Goal: Task Accomplishment & Management: Use online tool/utility

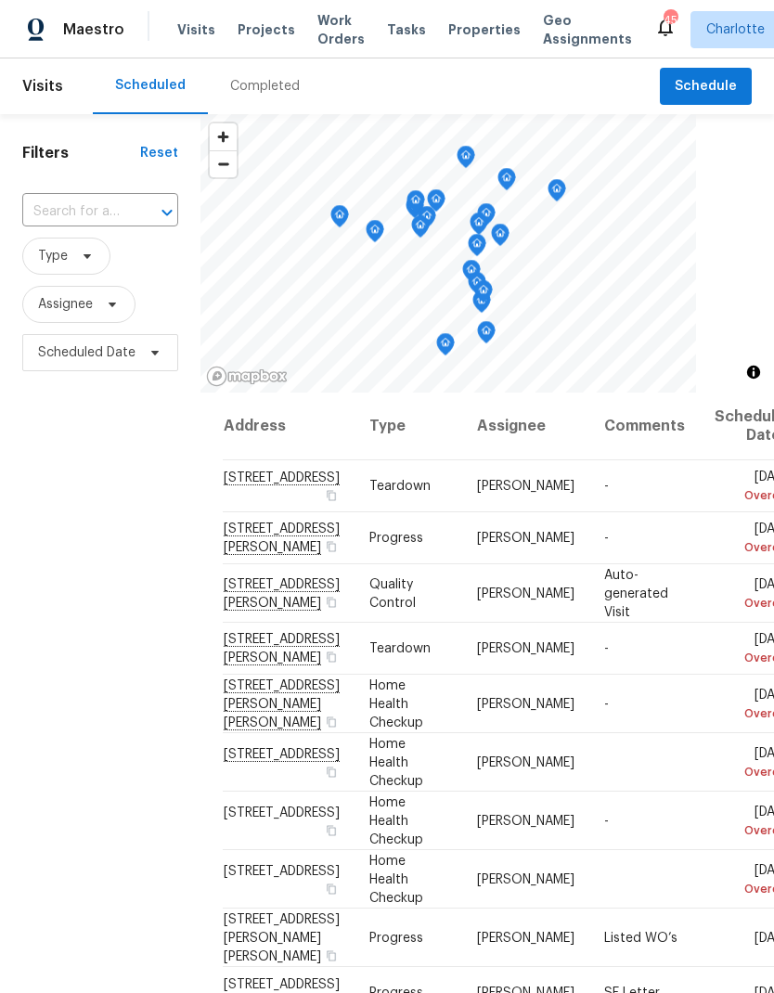
click at [339, 27] on span "Work Orders" at bounding box center [340, 29] width 47 height 37
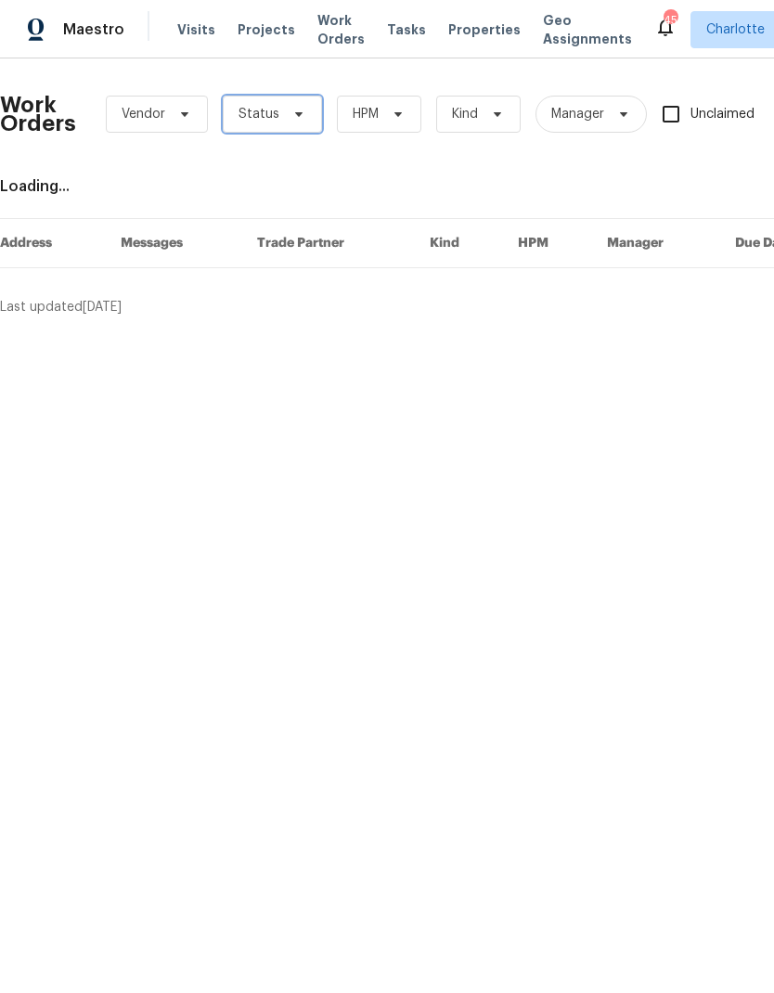
click at [286, 123] on span "Status" at bounding box center [272, 114] width 99 height 37
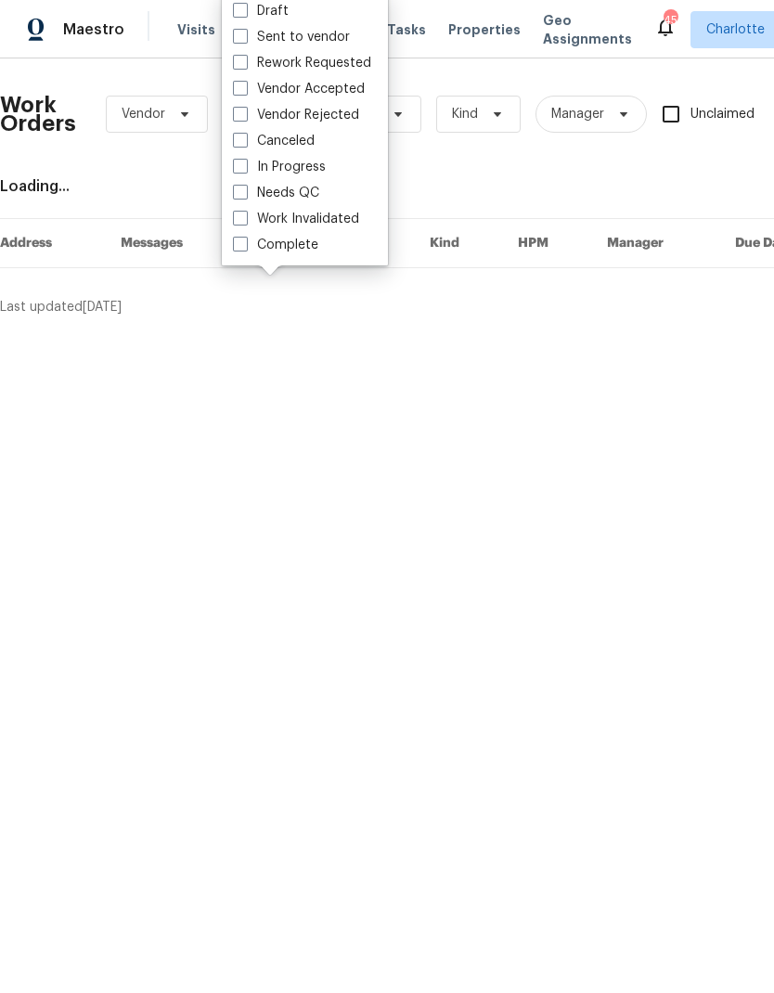
click at [300, 200] on label "Needs QC" at bounding box center [276, 193] width 86 height 19
click at [245, 196] on input "Needs QC" at bounding box center [239, 190] width 12 height 12
checkbox input "true"
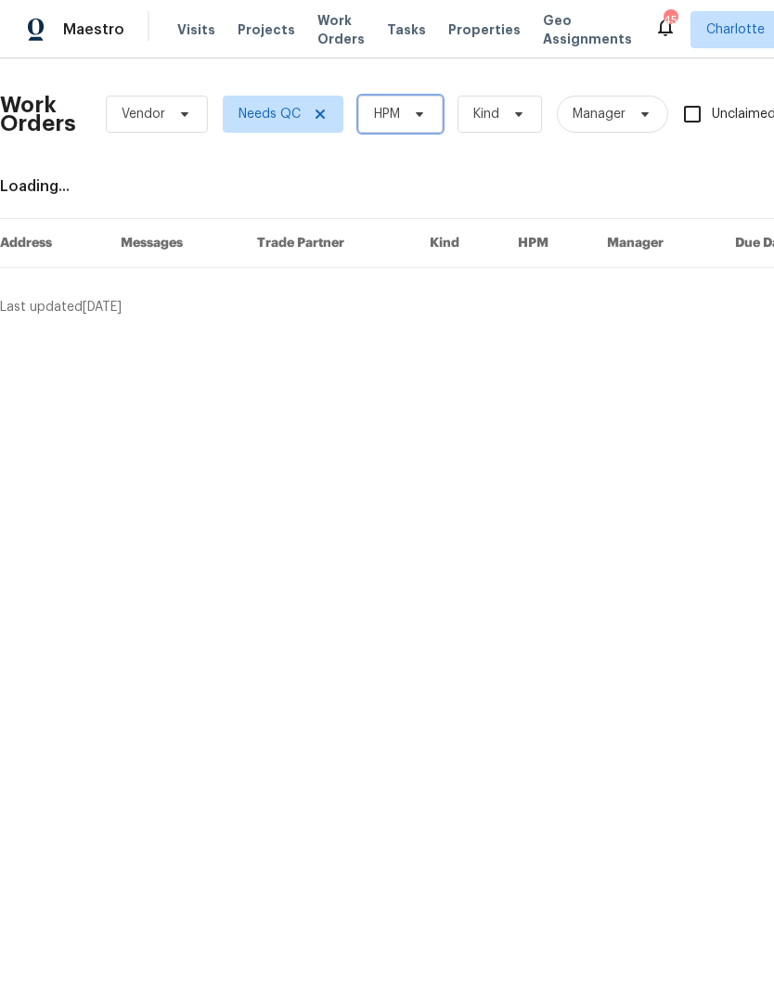
click at [410, 107] on span at bounding box center [416, 114] width 20 height 15
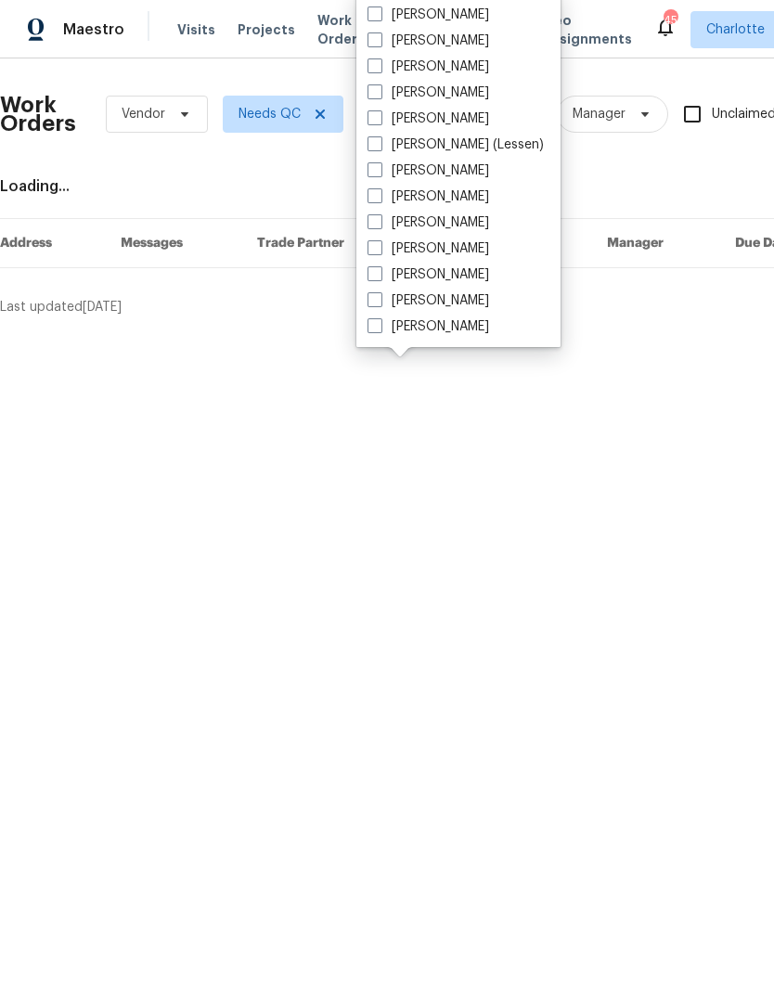
scroll to position [230, 0]
click at [458, 325] on label "[PERSON_NAME]" at bounding box center [429, 326] width 122 height 19
click at [380, 325] on input "[PERSON_NAME]" at bounding box center [374, 323] width 12 height 12
checkbox input "true"
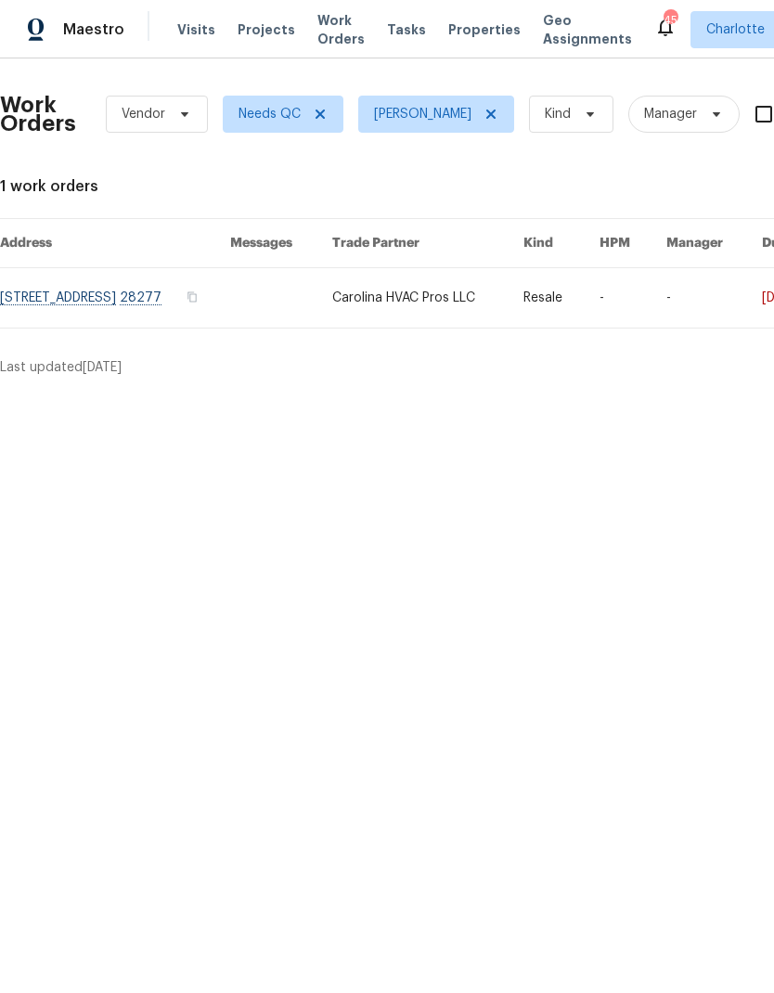
click at [80, 38] on span "Maestro" at bounding box center [93, 29] width 61 height 19
